Goal: Find specific page/section: Find specific page/section

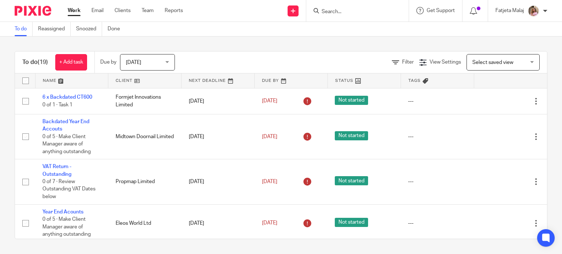
click at [352, 12] on input "Search" at bounding box center [354, 12] width 66 height 7
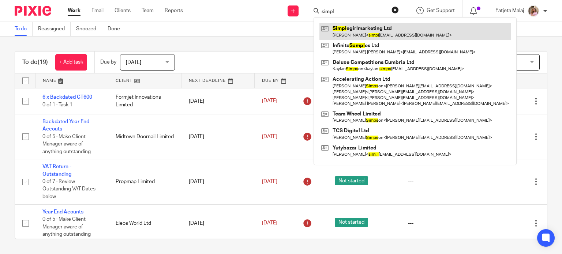
type input "simpl"
click at [360, 36] on link at bounding box center [415, 31] width 191 height 17
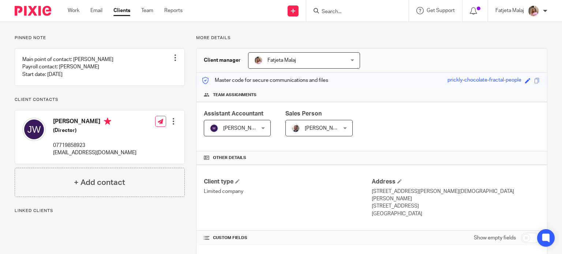
scroll to position [110, 0]
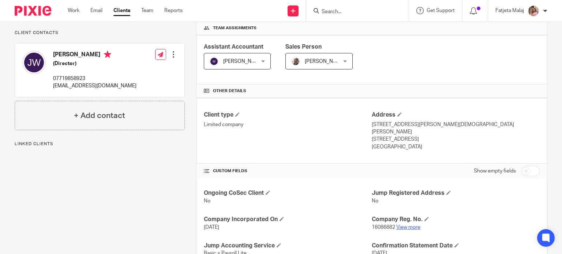
click at [407, 225] on link "View more" at bounding box center [408, 227] width 24 height 5
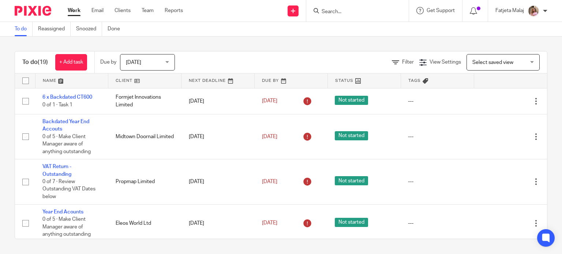
click at [342, 13] on input "Search" at bounding box center [354, 12] width 66 height 7
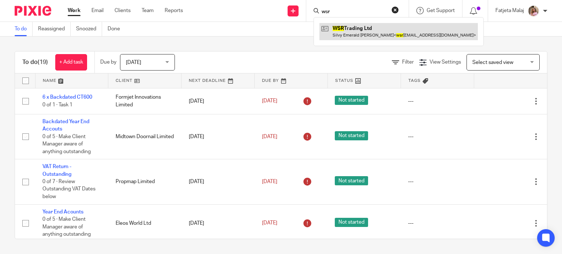
type input "wsr"
click at [351, 36] on link at bounding box center [399, 31] width 158 height 17
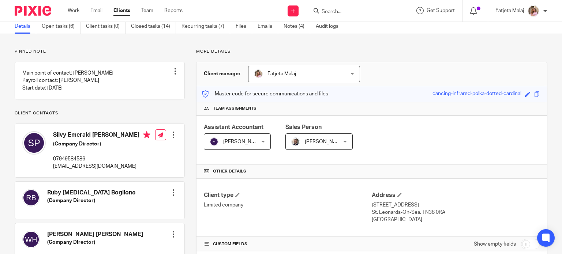
scroll to position [110, 0]
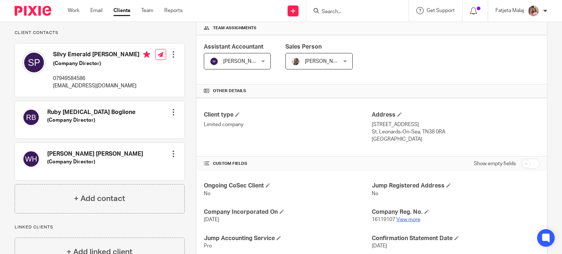
click at [403, 220] on link "View more" at bounding box center [408, 219] width 24 height 5
